Goal: Task Accomplishment & Management: Use online tool/utility

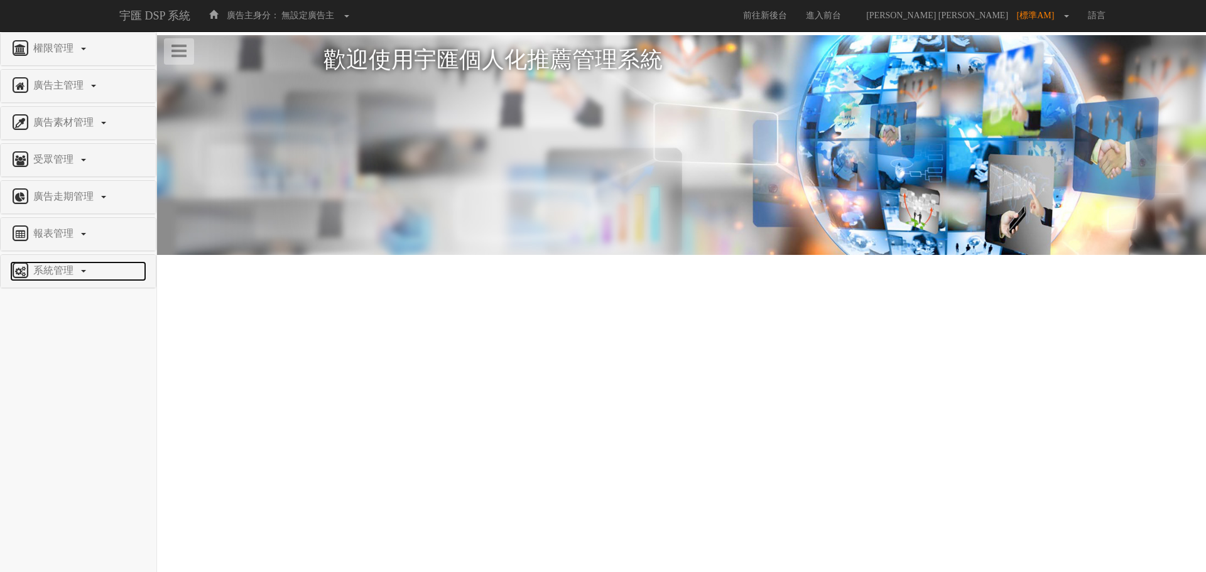
click at [73, 276] on link "系統管理" at bounding box center [78, 271] width 136 height 20
click at [67, 304] on span "廣告驗證設定" at bounding box center [41, 300] width 62 height 9
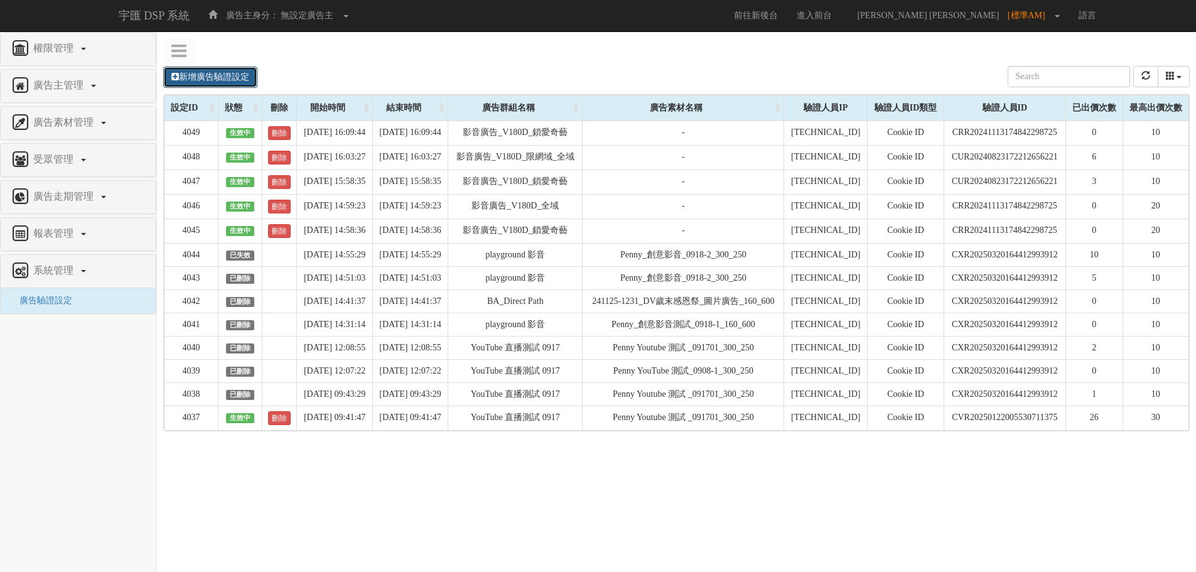
click at [200, 77] on link "新增廣告驗證設定" at bounding box center [210, 77] width 94 height 21
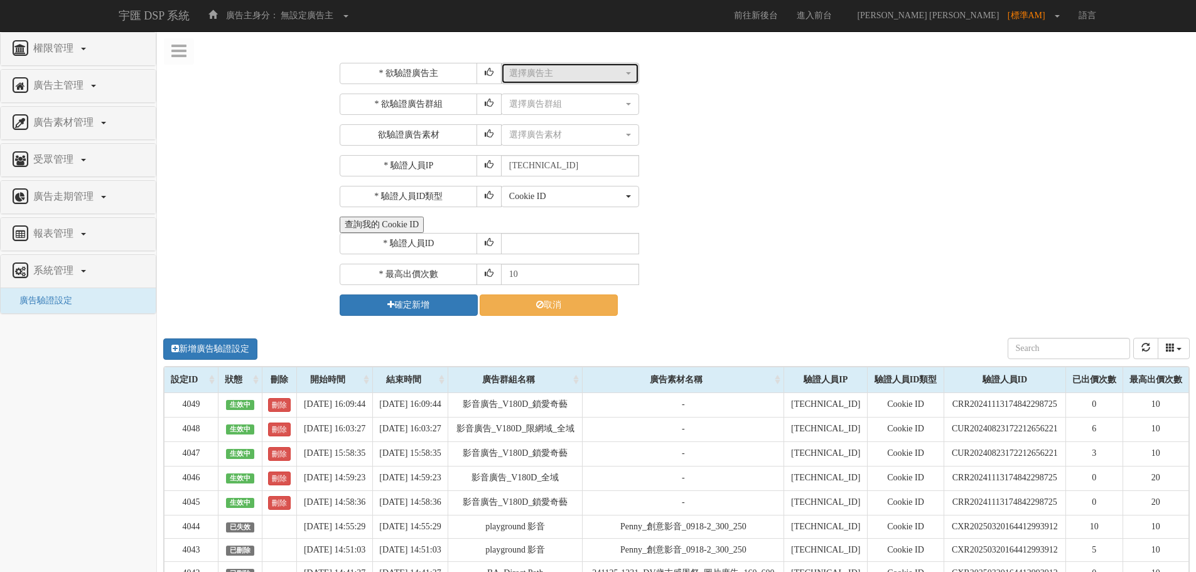
click at [603, 69] on div "選擇廣告主" at bounding box center [566, 73] width 114 height 13
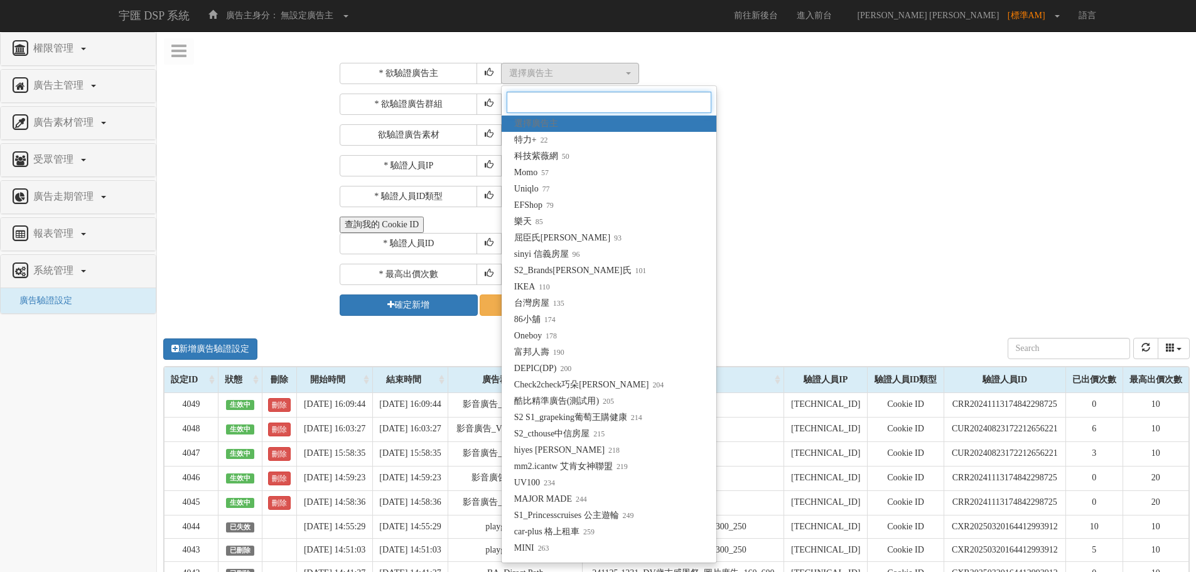
click at [591, 101] on input "Search" at bounding box center [609, 102] width 205 height 21
click at [884, 169] on div "* 驗證人員IP 211.72.129.170" at bounding box center [763, 165] width 847 height 21
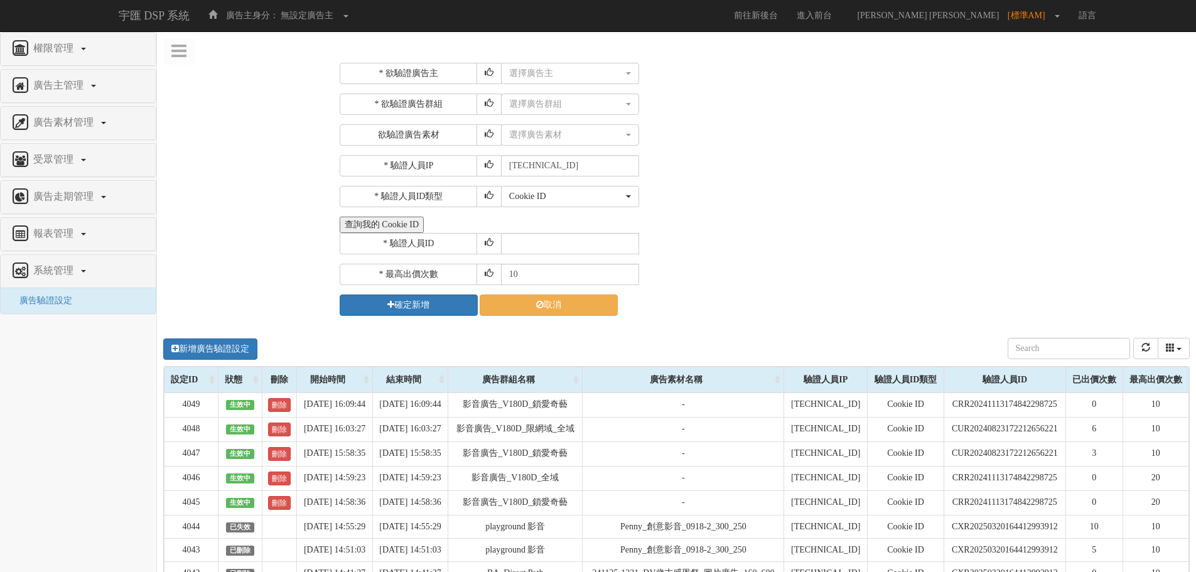
click at [395, 222] on button "查詢我的 Cookie ID" at bounding box center [382, 225] width 84 height 16
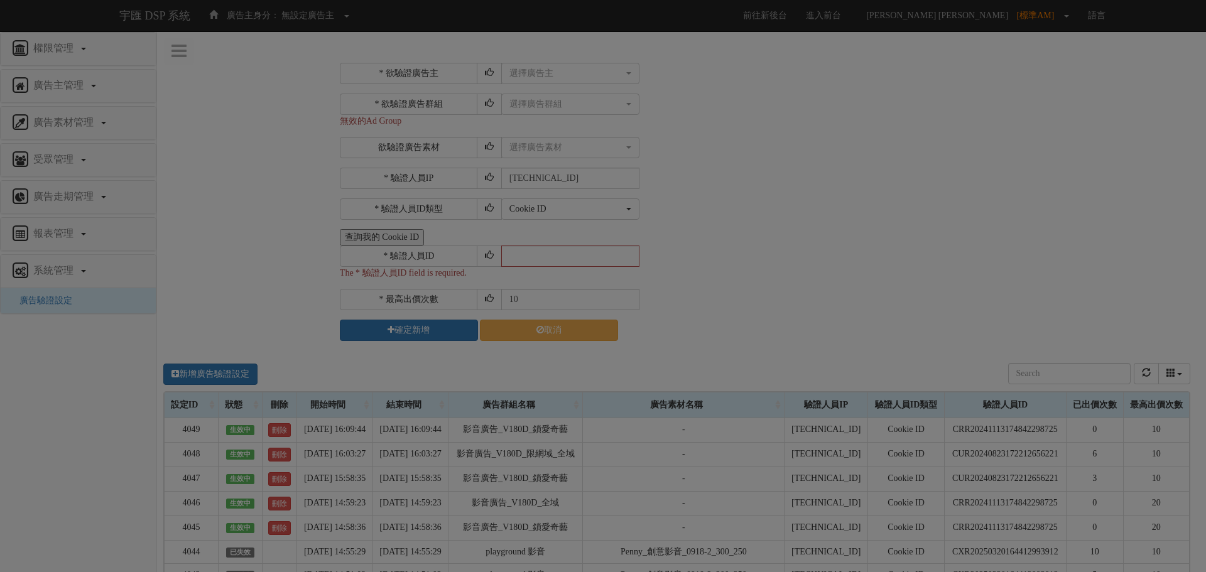
click at [237, 254] on div "Loading" at bounding box center [603, 286] width 1206 height 572
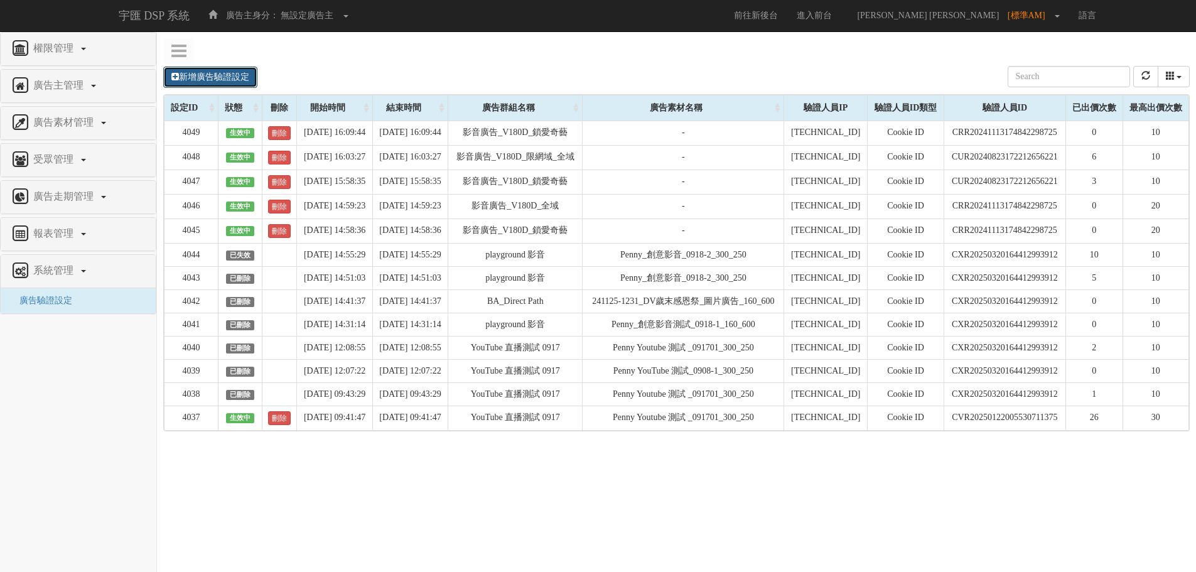
click at [186, 77] on link "新增廣告驗證設定" at bounding box center [210, 77] width 94 height 21
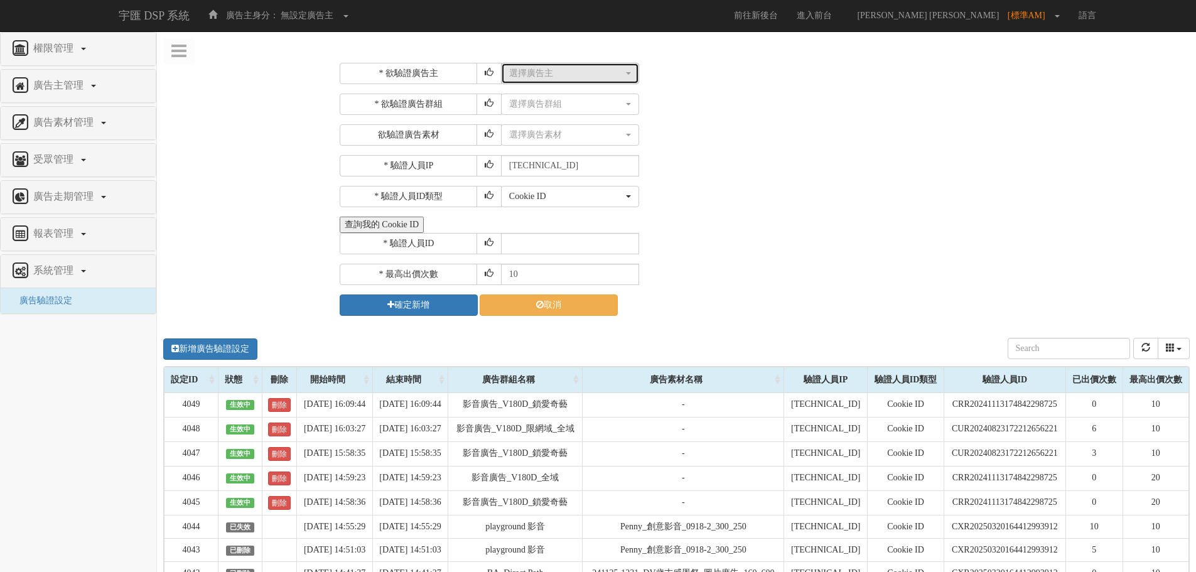
click at [575, 75] on div "選擇廣告主" at bounding box center [566, 73] width 114 height 13
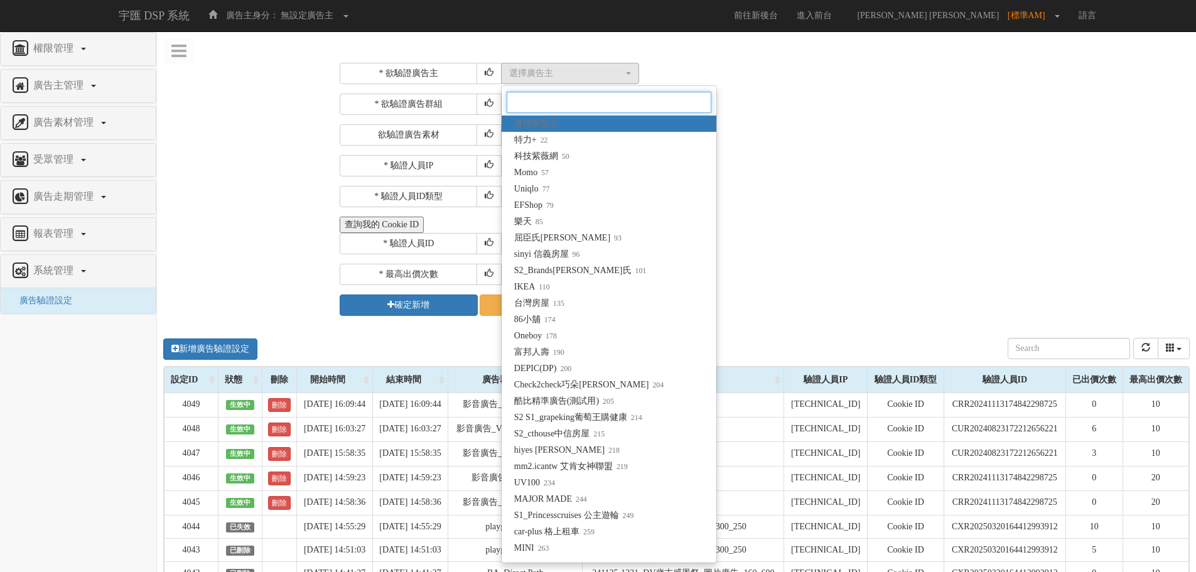
click at [526, 97] on input "Search" at bounding box center [609, 102] width 205 height 21
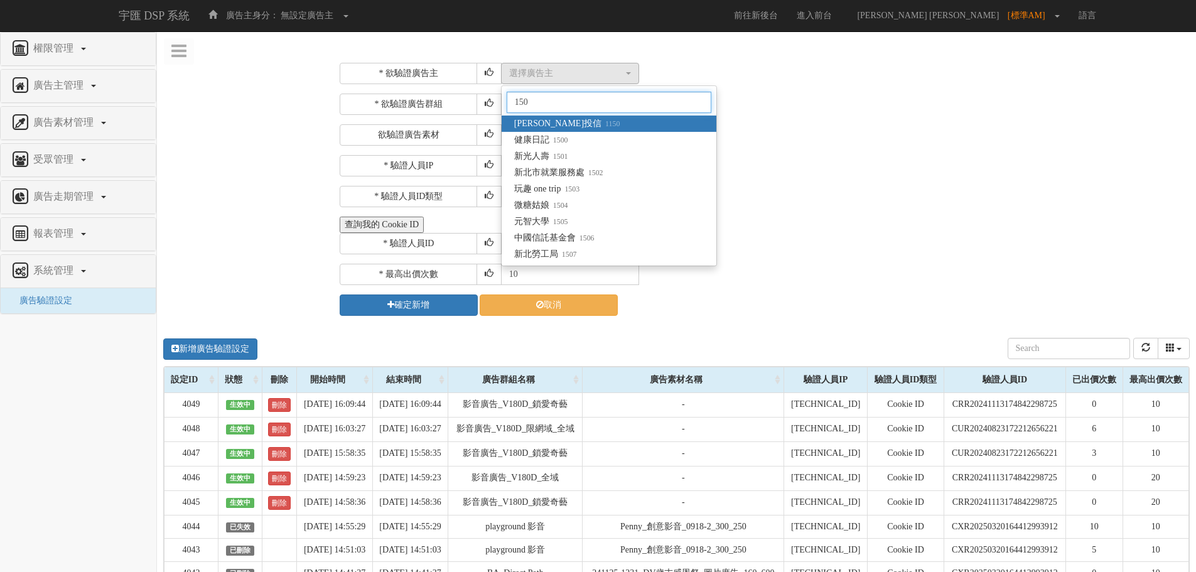
type input "1501"
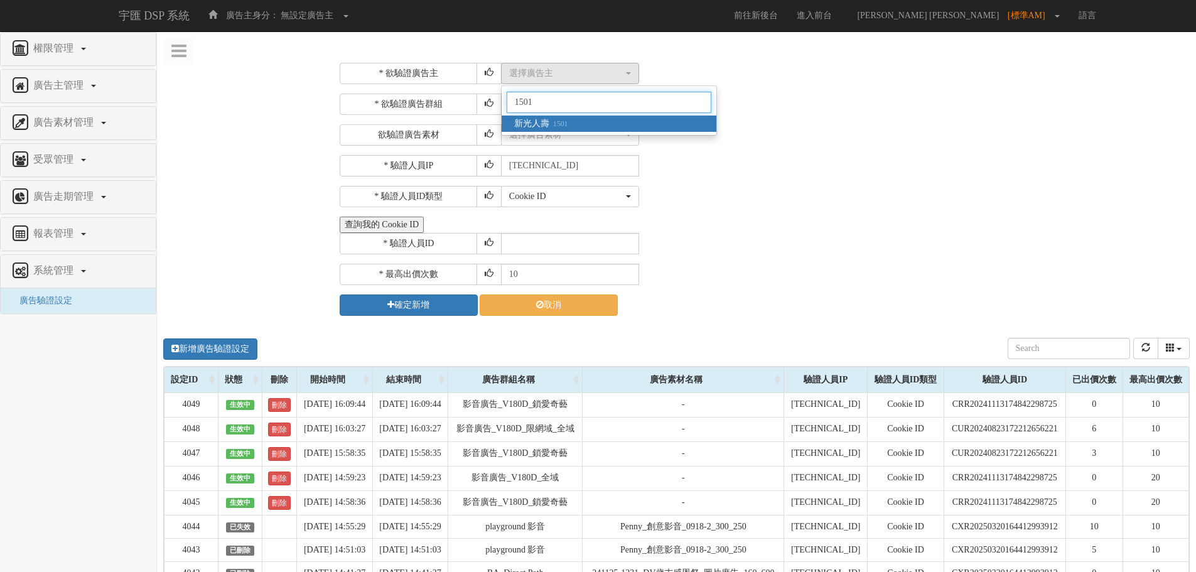
drag, startPoint x: 543, startPoint y: 104, endPoint x: 462, endPoint y: 102, distance: 81.7
click at [462, 102] on div "* 欲驗證廣告主 選擇廣告主 特力+ 科技紫薇網 Momo Uniqlo EFShop 樂天 屈臣氏[PERSON_NAME] sinyi 信義房屋 S2_B…" at bounding box center [763, 189] width 847 height 253
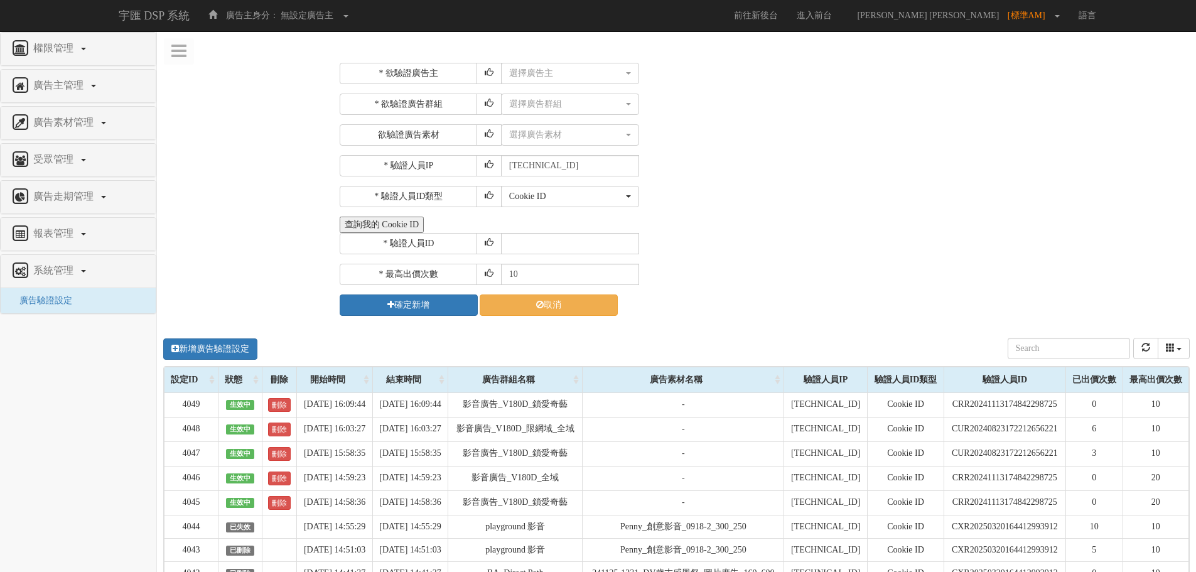
click at [371, 228] on button "查詢我的 Cookie ID" at bounding box center [382, 225] width 84 height 16
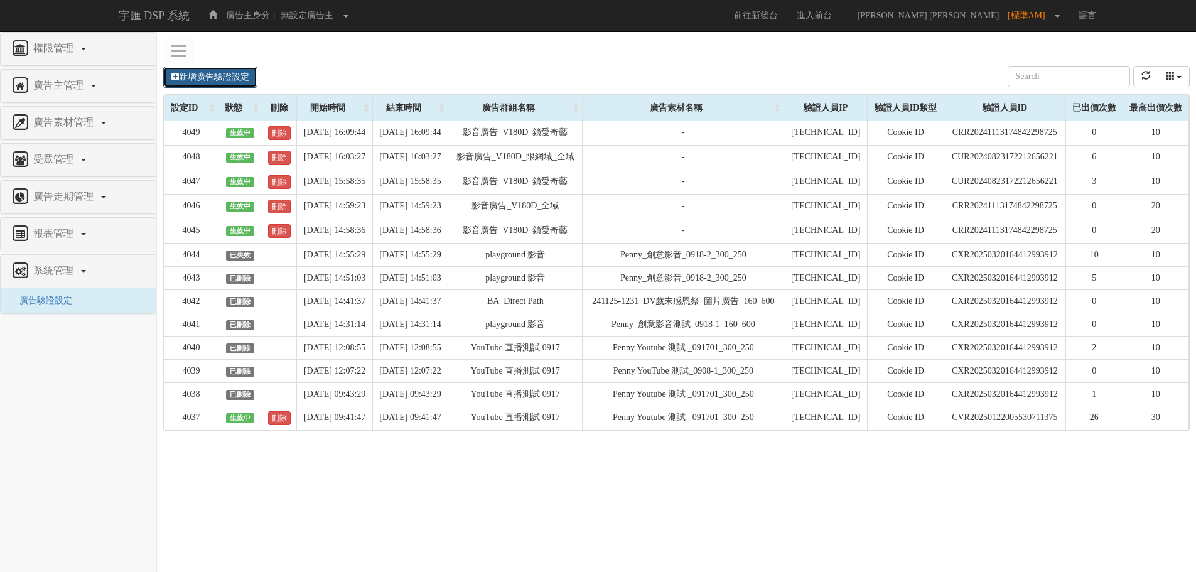
click at [188, 75] on link "新增廣告驗證設定" at bounding box center [210, 77] width 94 height 21
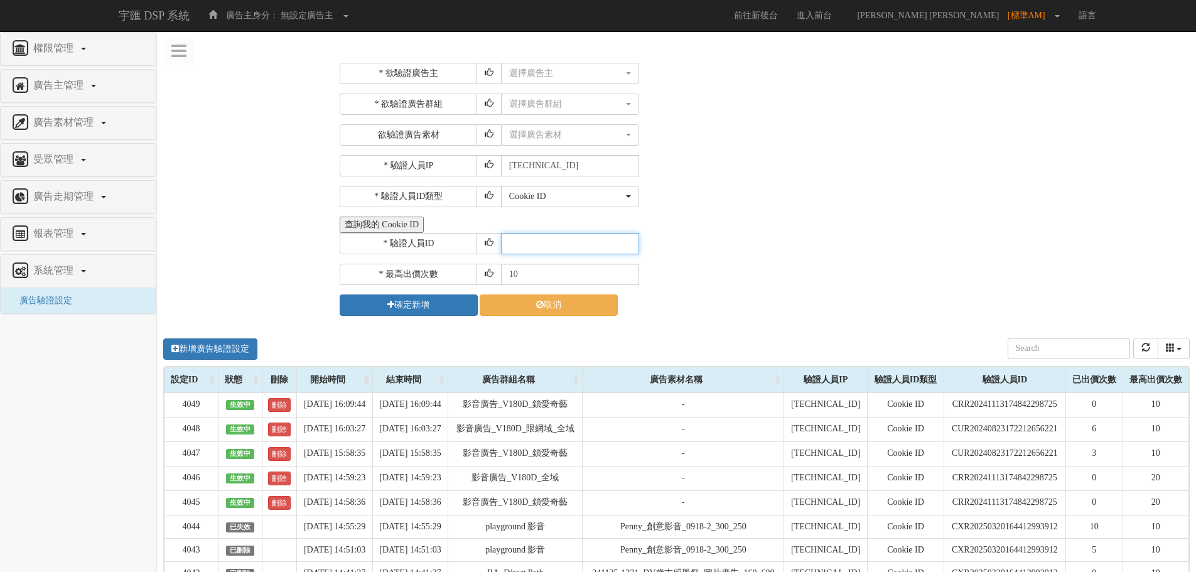
paste input "CFR20250918163934943234"
type input "CFR20250918163934943234"
click at [580, 70] on div "選擇廣告主" at bounding box center [566, 73] width 114 height 13
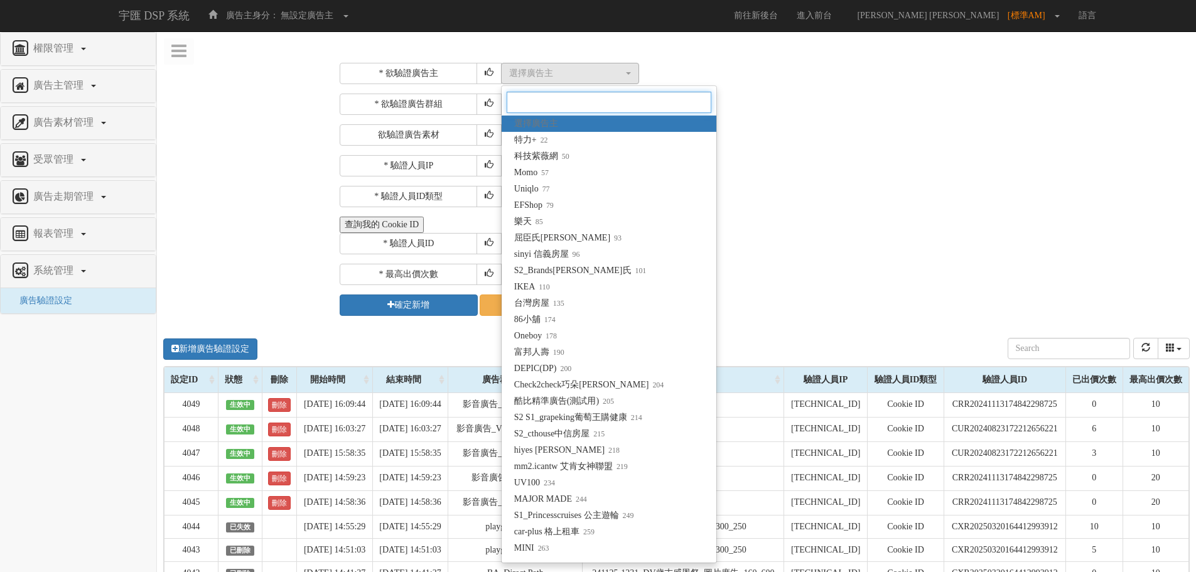
paste input "Fitflop"
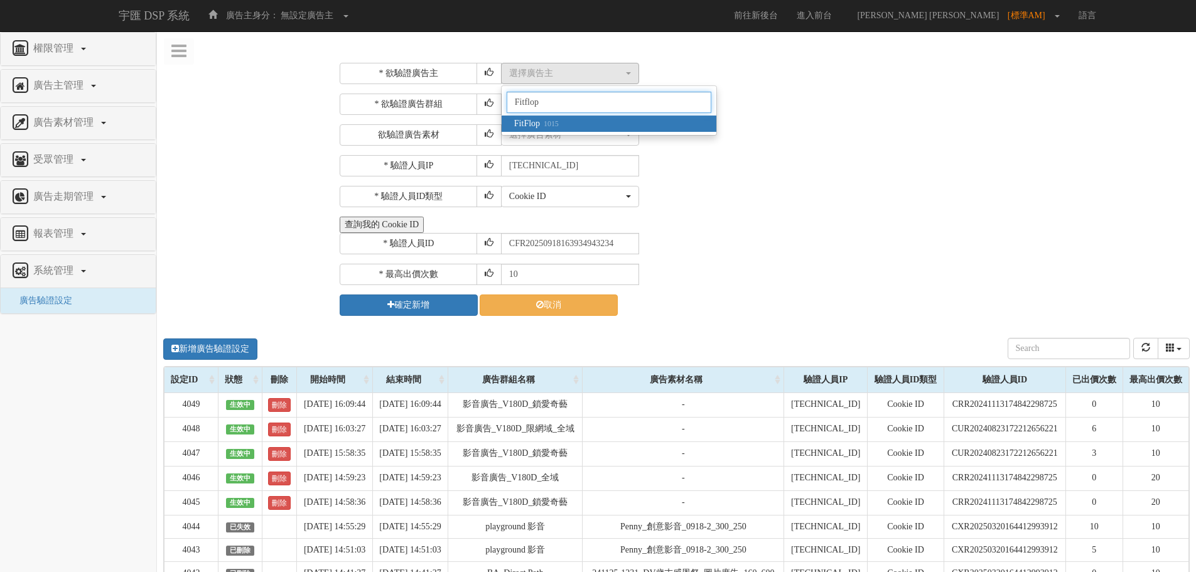
type input "Fitflop"
click at [545, 128] on small "1015" at bounding box center [549, 123] width 19 height 9
select select "1015"
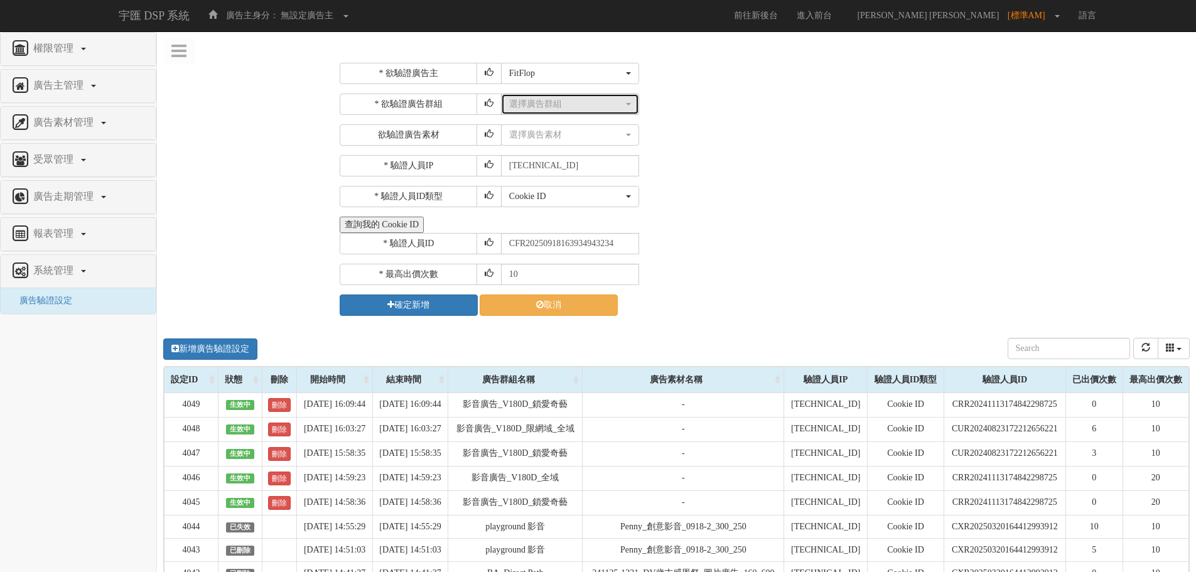
click at [560, 109] on div "選擇廣告群組" at bounding box center [566, 104] width 114 height 13
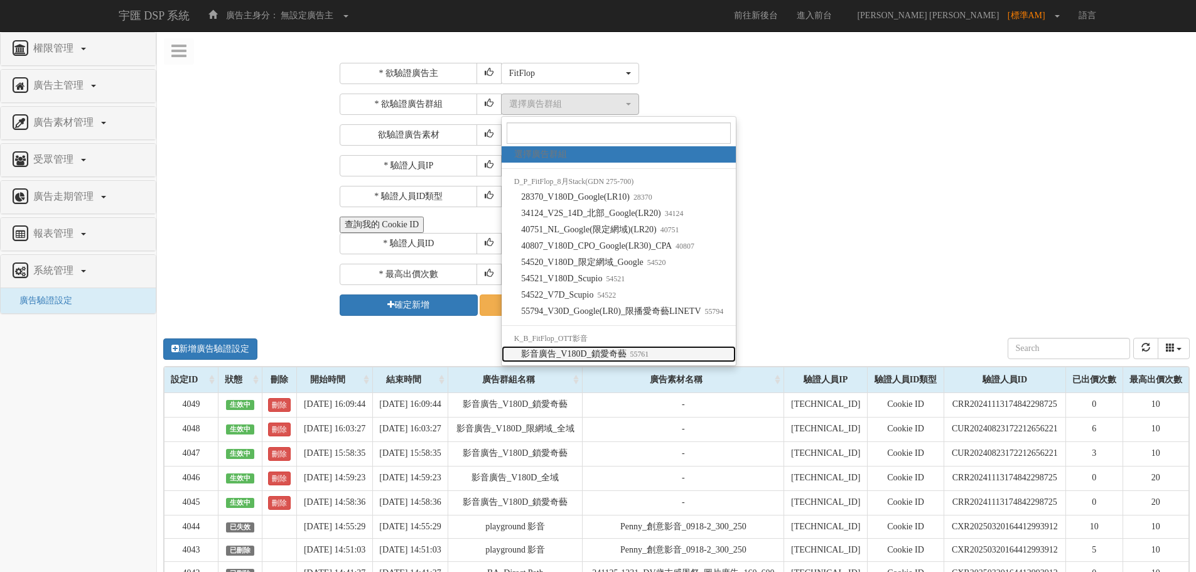
click at [612, 354] on span "影音廣告_V180D_鎖愛奇藝 55761" at bounding box center [584, 354] width 127 height 13
select select "55761"
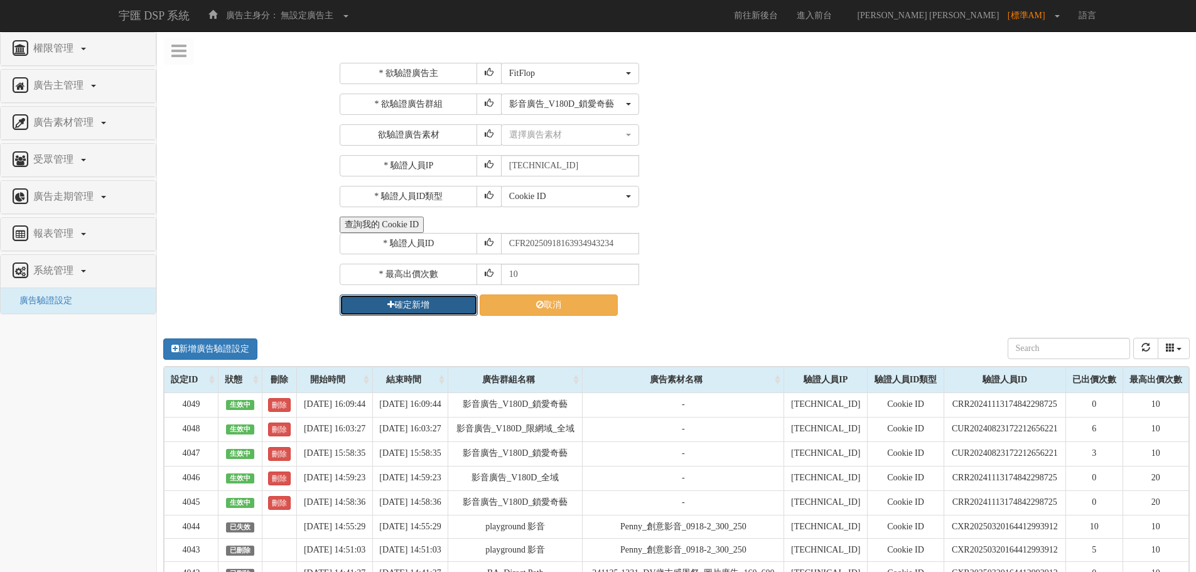
click at [415, 306] on button "確定新增" at bounding box center [409, 305] width 138 height 21
